Goal: Find specific page/section: Find specific page/section

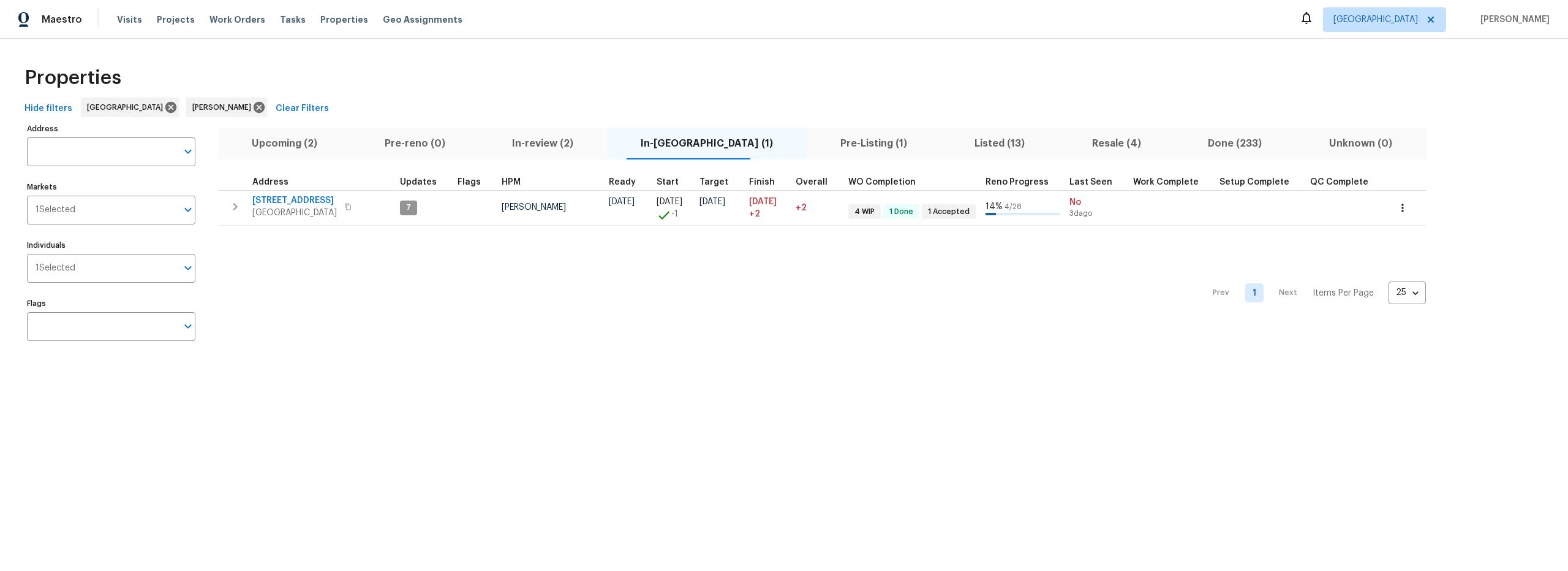
click at [300, 140] on span "Upcoming (2)" at bounding box center [284, 143] width 118 height 17
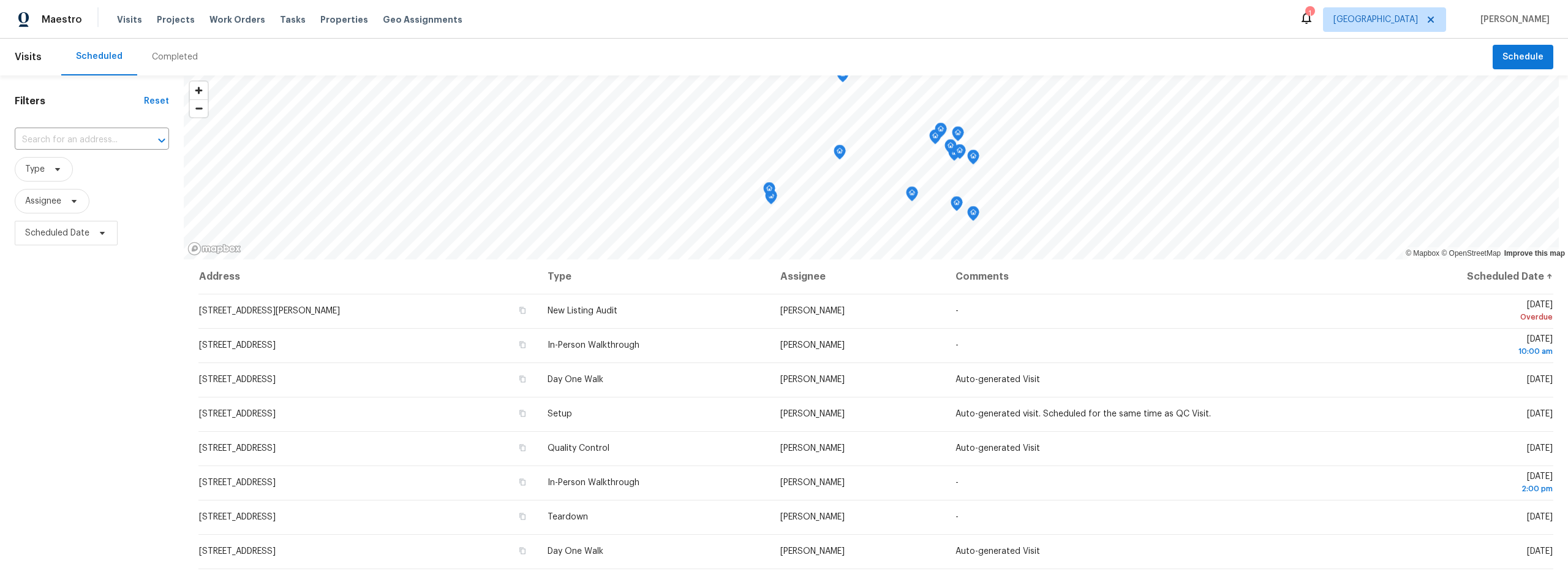
click at [166, 58] on div "Completed" at bounding box center [175, 56] width 46 height 12
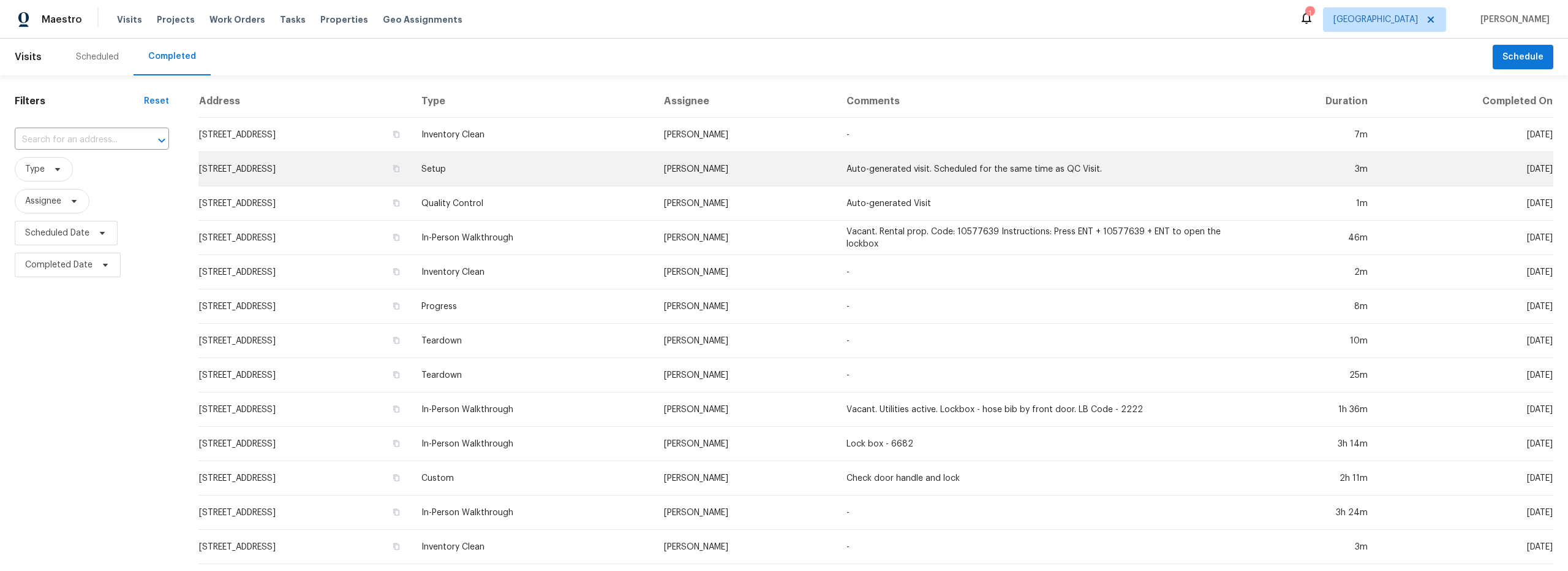
click at [390, 173] on td "3701 E 2nd St Apt A, Tucson, AZ 85716" at bounding box center [305, 169] width 213 height 34
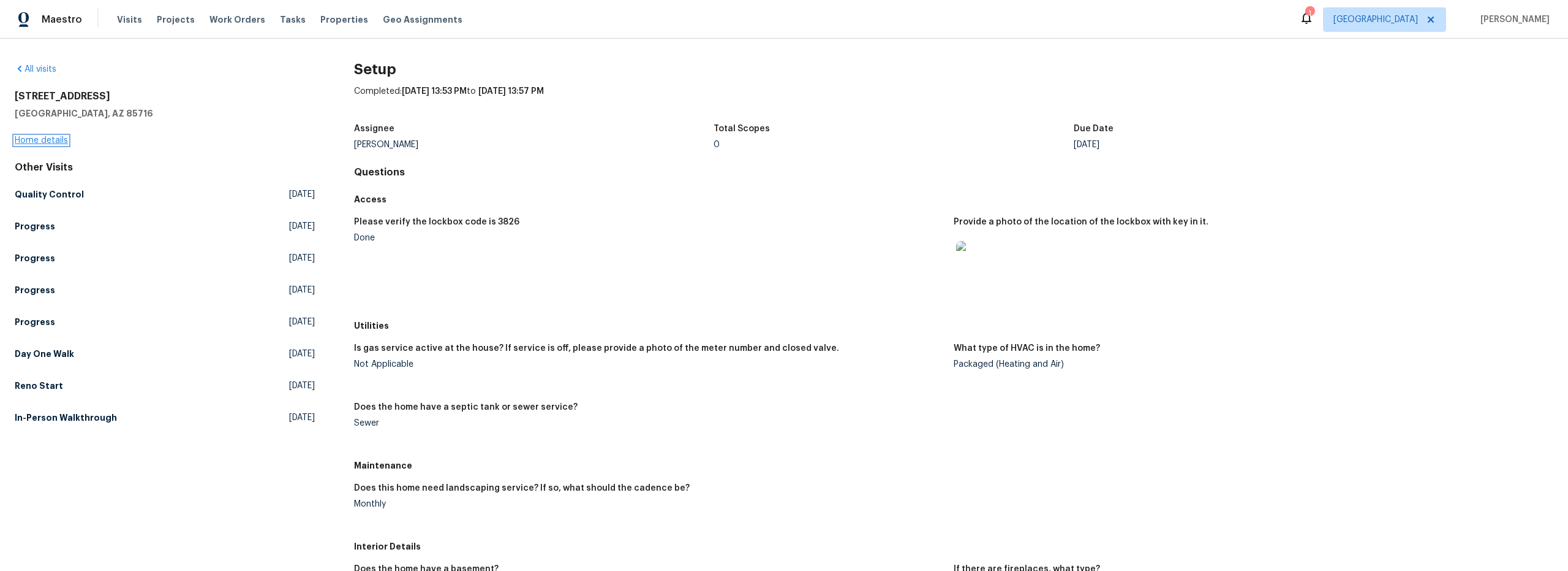
click at [53, 143] on link "Home details" at bounding box center [41, 140] width 53 height 9
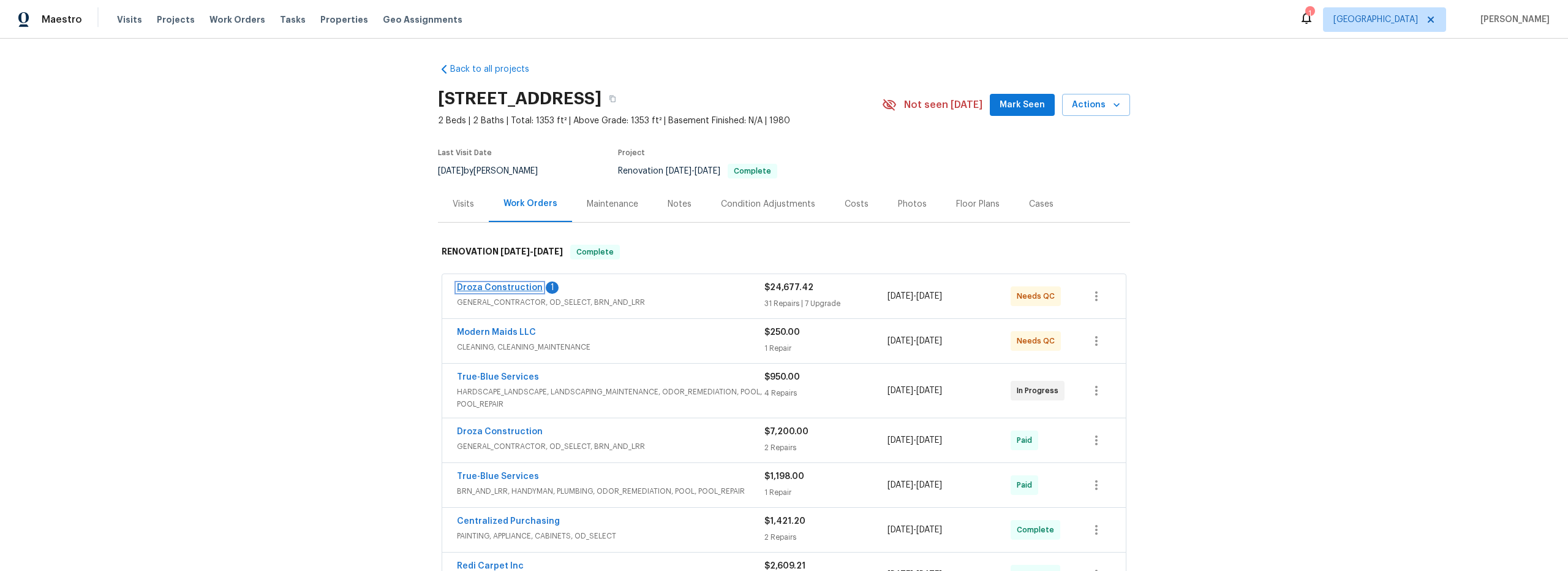
click at [493, 291] on link "Droza Construction" at bounding box center [499, 288] width 85 height 9
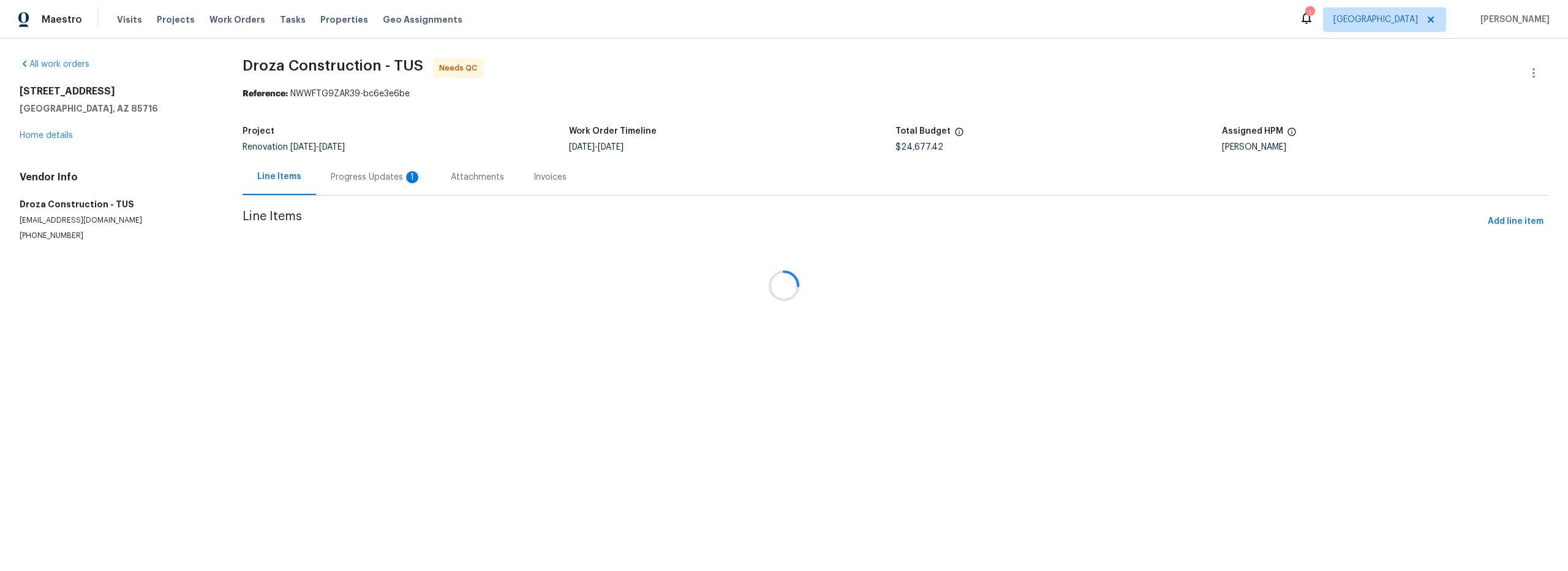
click at [375, 181] on div at bounding box center [784, 285] width 1568 height 571
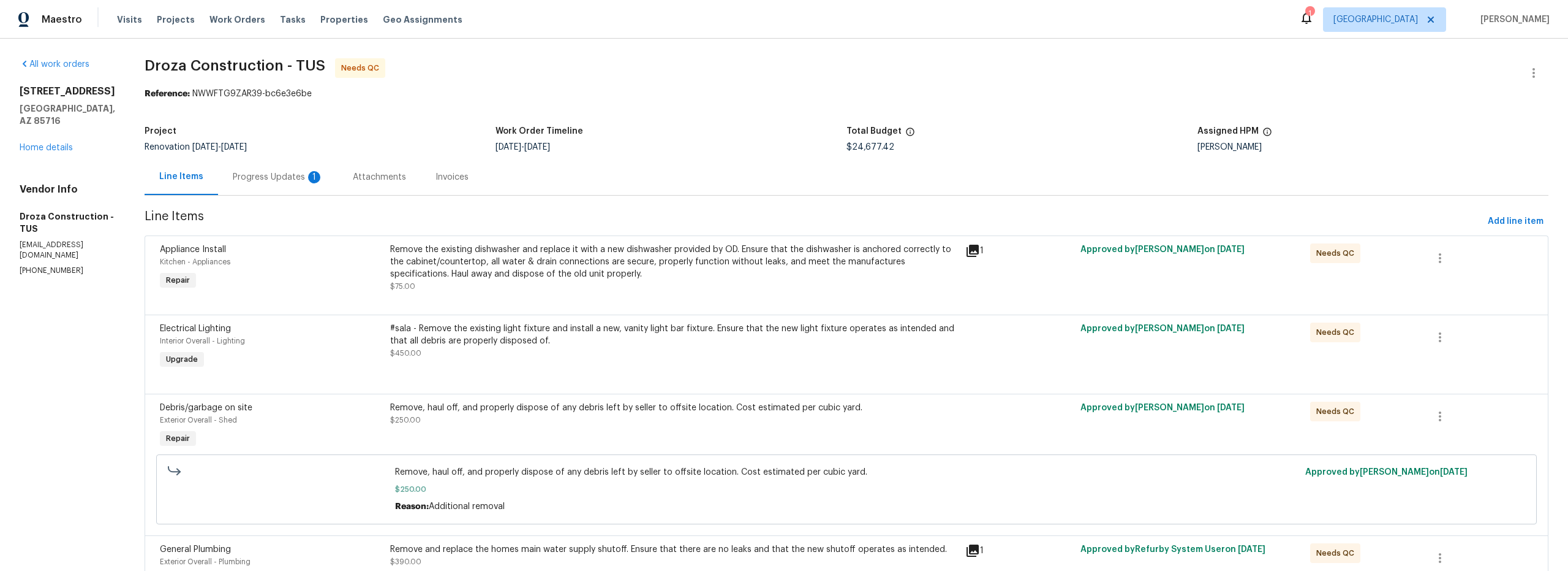
click at [271, 179] on div "Progress Updates 1" at bounding box center [278, 177] width 90 height 12
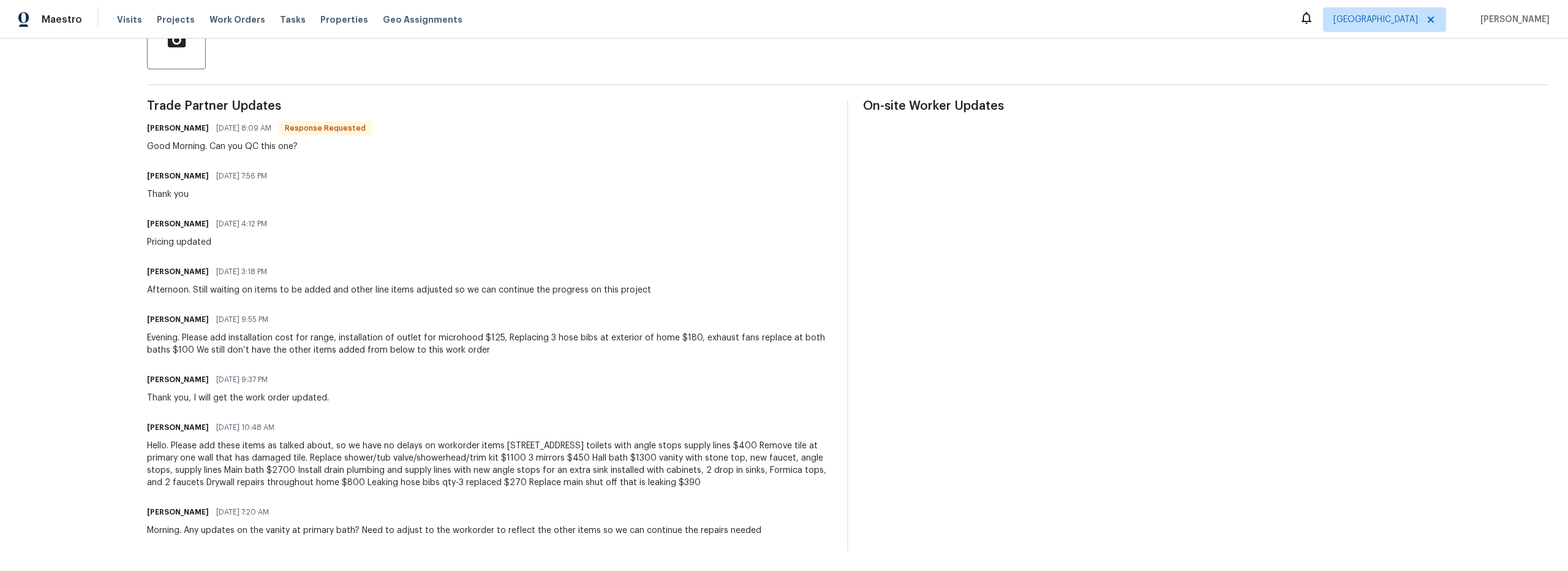
scroll to position [72, 0]
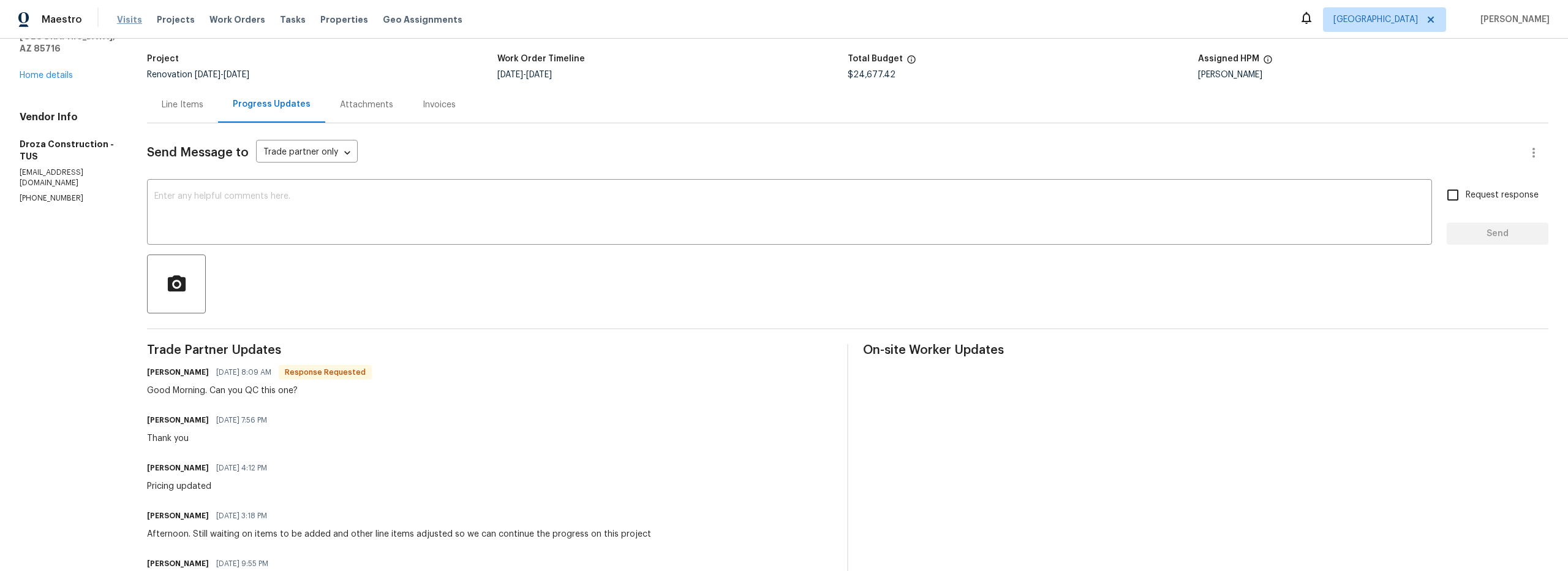
click at [129, 21] on span "Visits" at bounding box center [129, 20] width 25 height 12
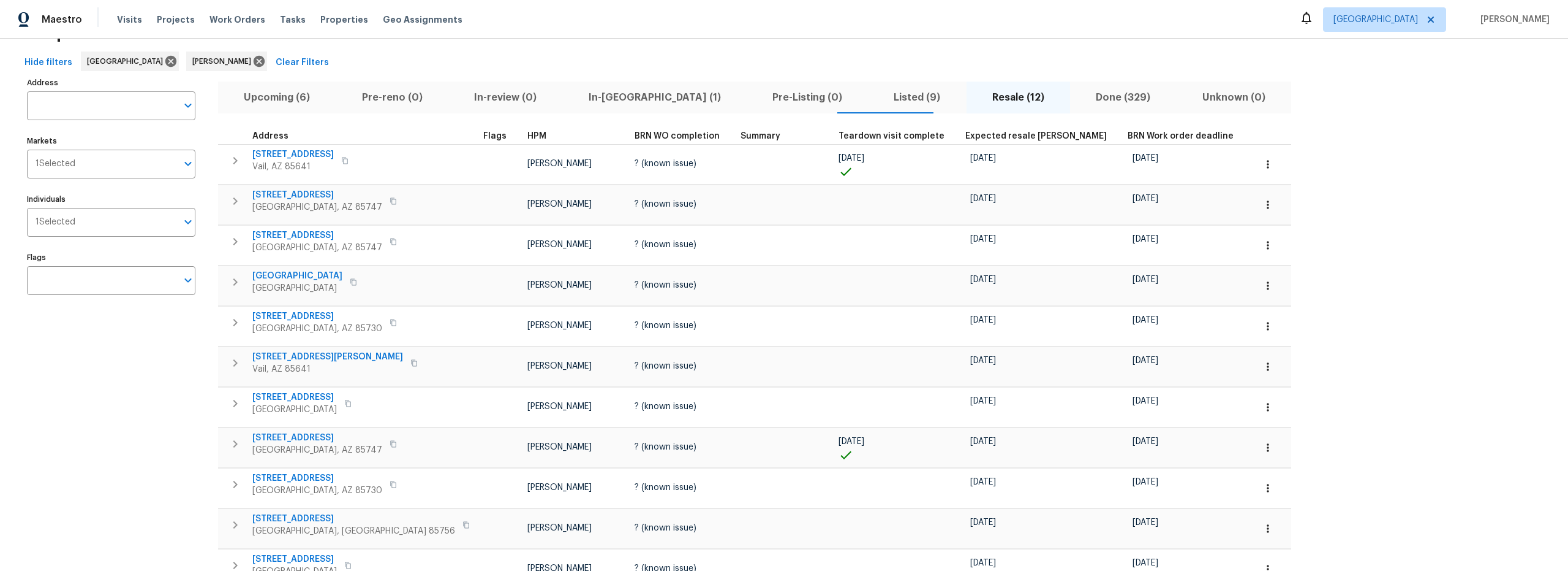
scroll to position [48, 0]
click at [875, 93] on span "Listed (9)" at bounding box center [917, 95] width 83 height 17
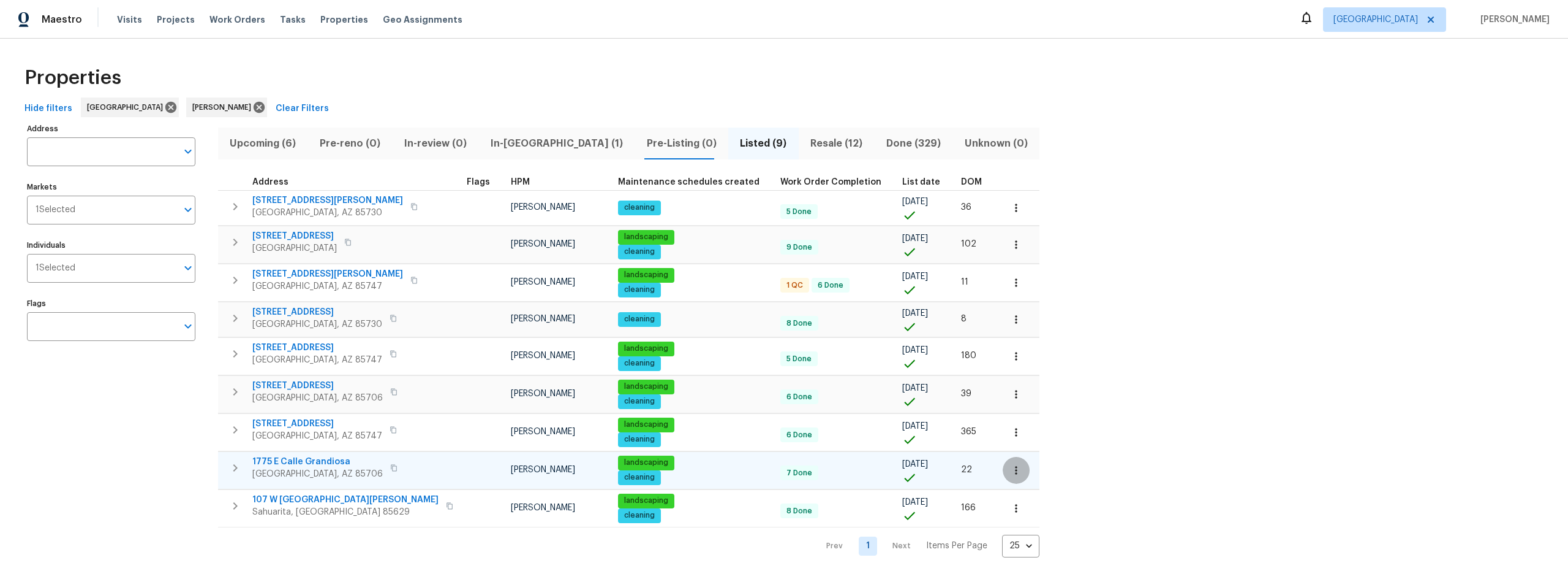
click at [1010, 471] on icon "button" at bounding box center [1016, 470] width 12 height 12
click at [892, 447] on p "Admin" at bounding box center [886, 445] width 26 height 13
